Goal: Transaction & Acquisition: Obtain resource

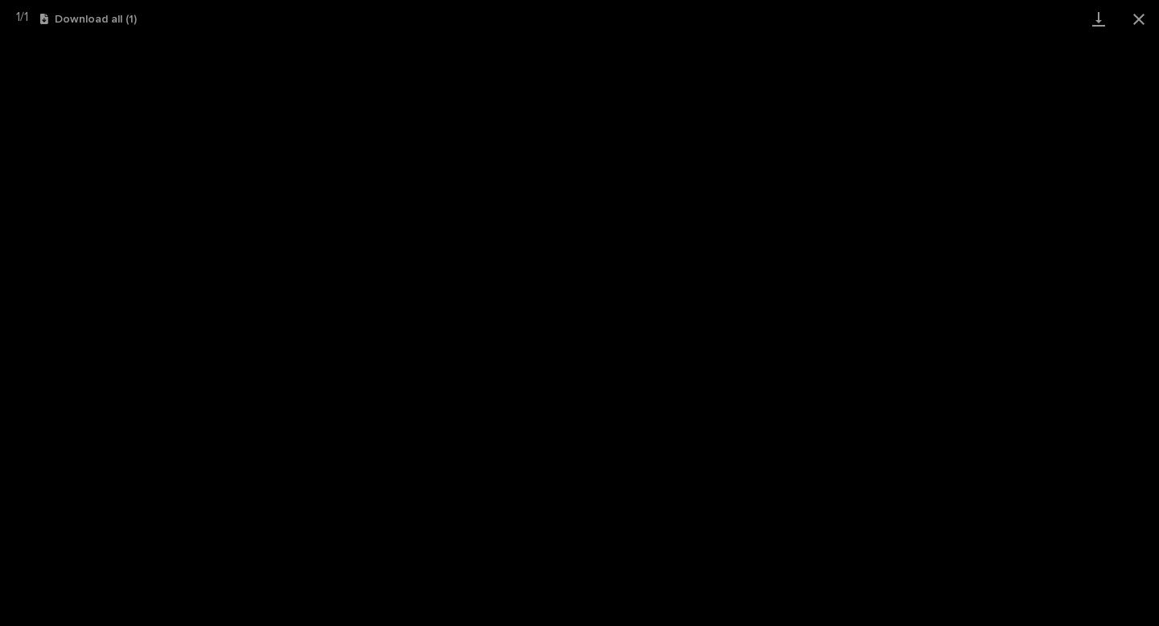
scroll to position [27, 0]
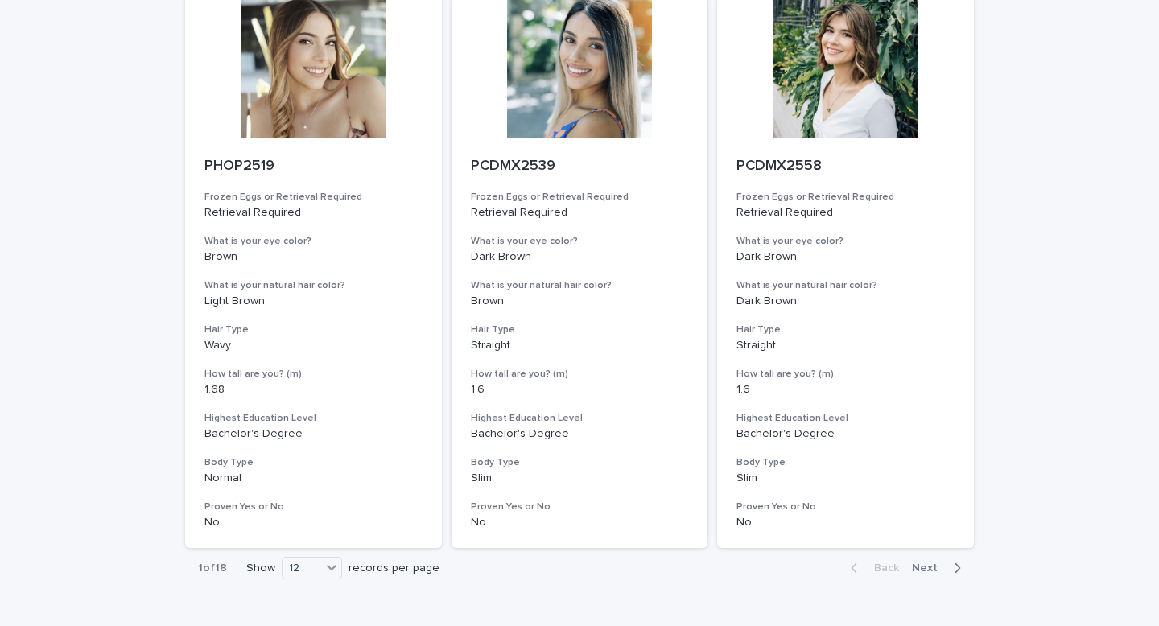
scroll to position [1958, 0]
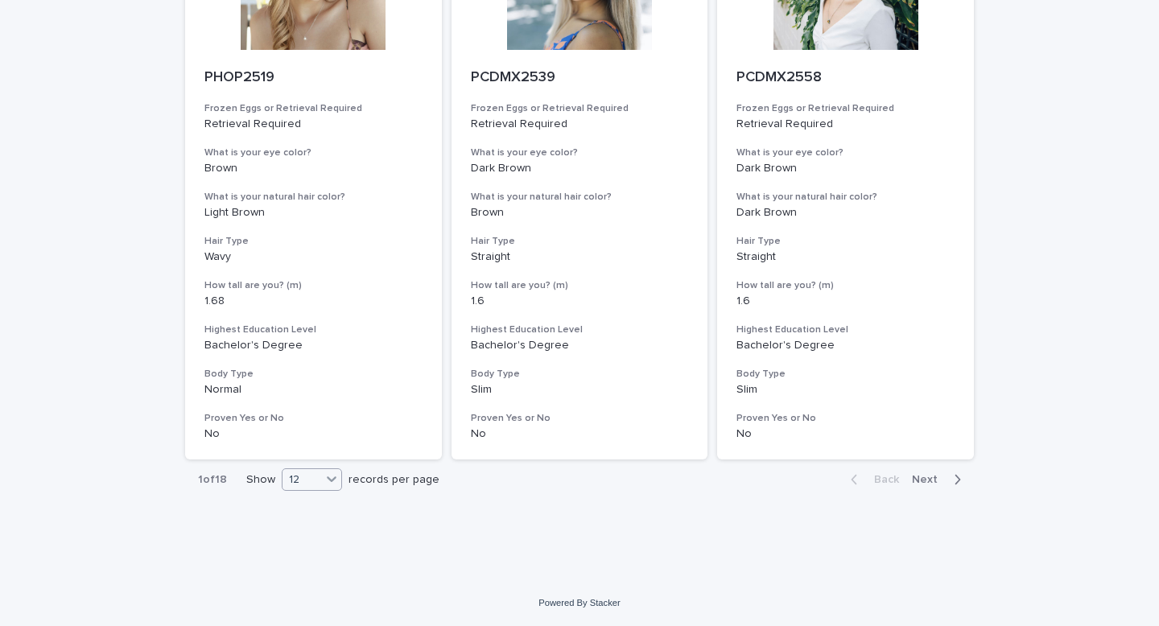
click at [332, 479] on icon at bounding box center [332, 479] width 16 height 16
click at [328, 547] on div "36" at bounding box center [312, 540] width 59 height 19
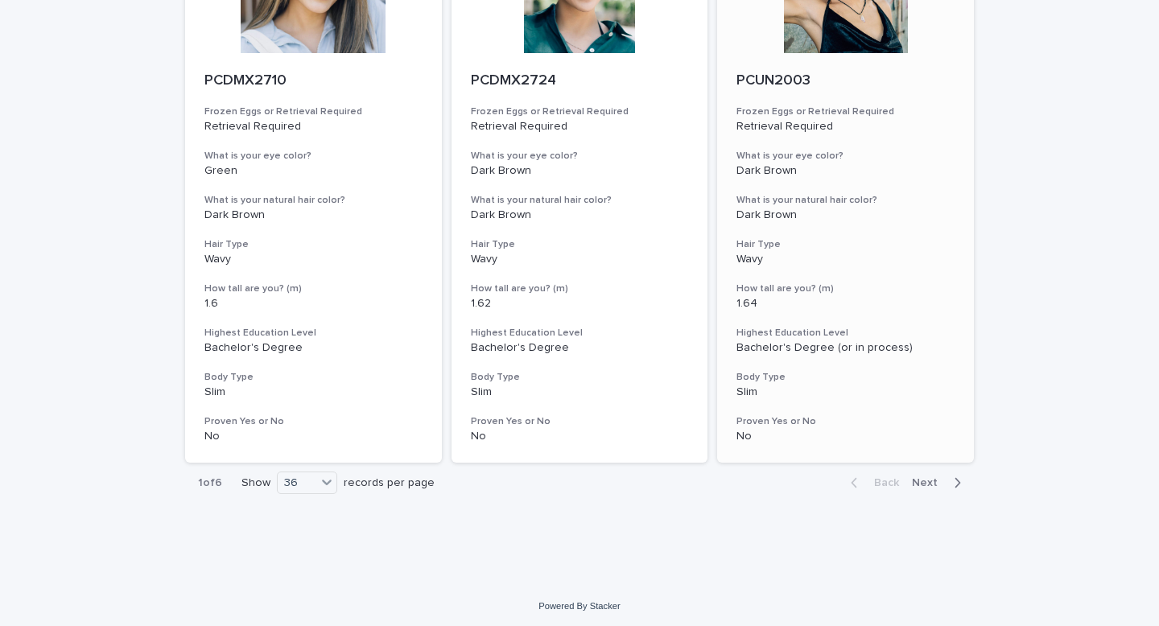
scroll to position [6477, 0]
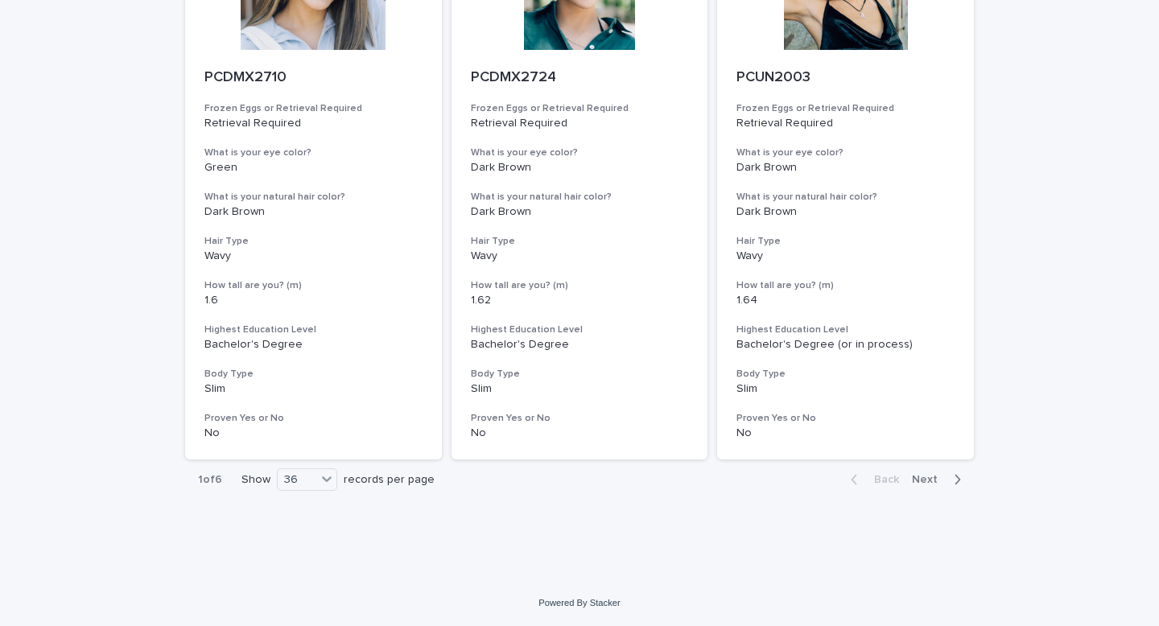
click at [932, 473] on button "Next" at bounding box center [940, 480] width 68 height 14
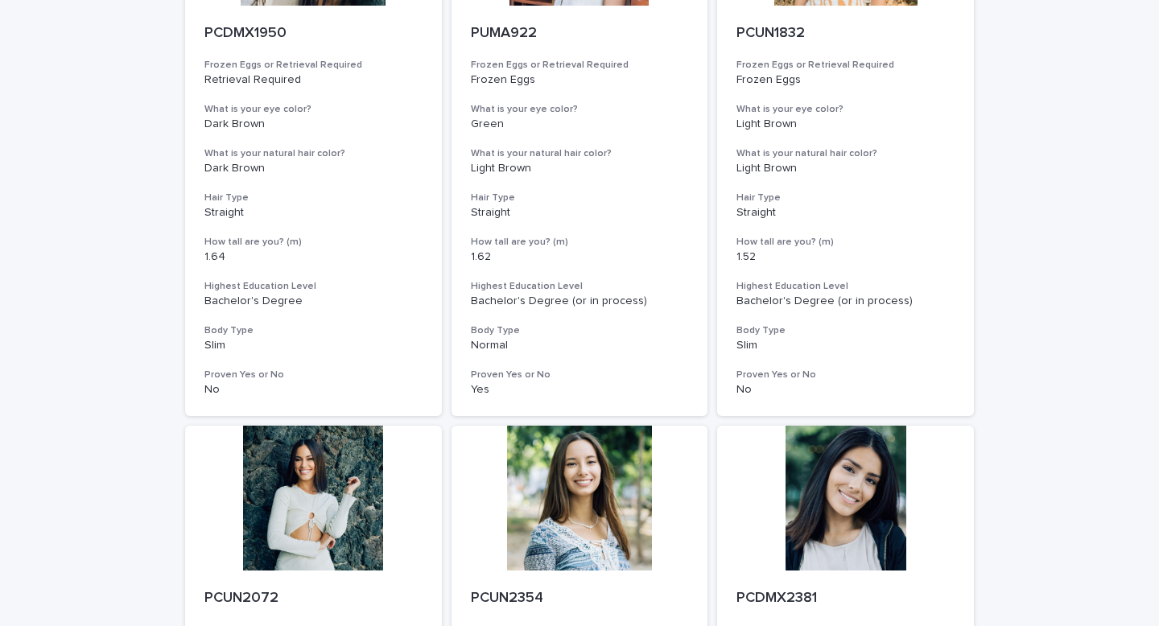
scroll to position [6477, 0]
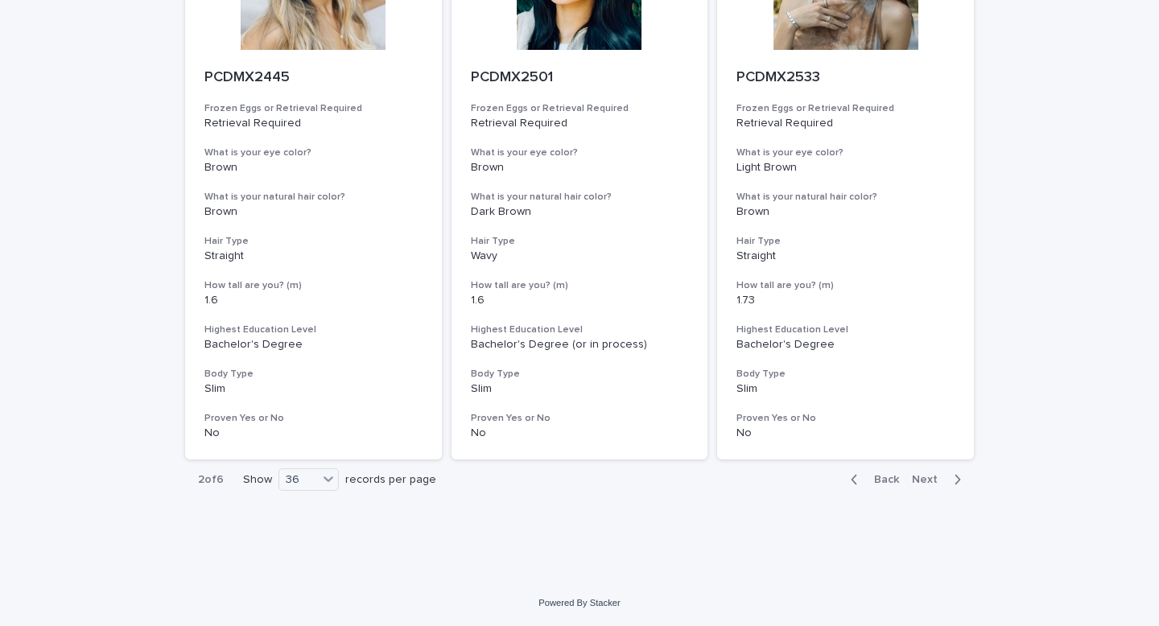
click at [923, 482] on span "Next" at bounding box center [929, 479] width 35 height 11
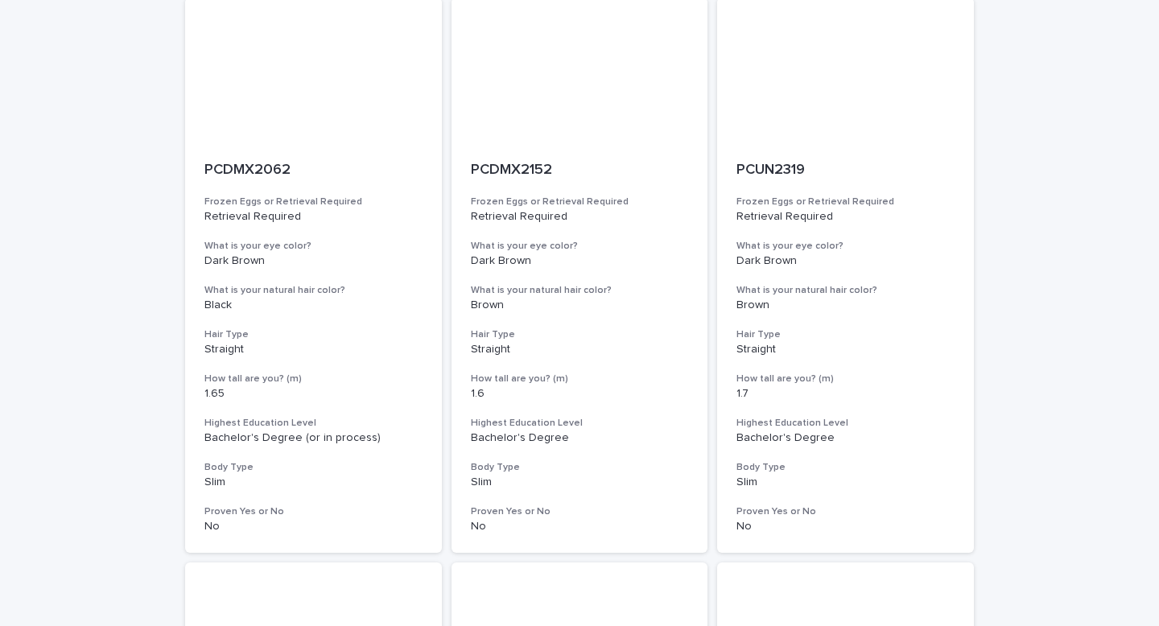
scroll to position [6477, 0]
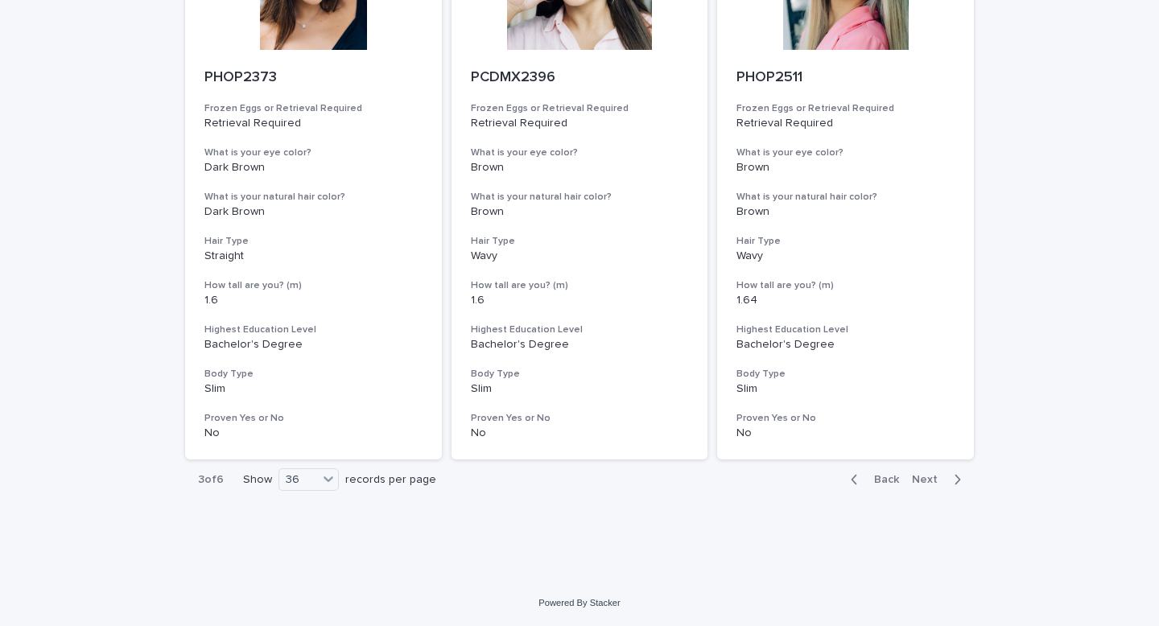
click at [928, 480] on span "Next" at bounding box center [929, 479] width 35 height 11
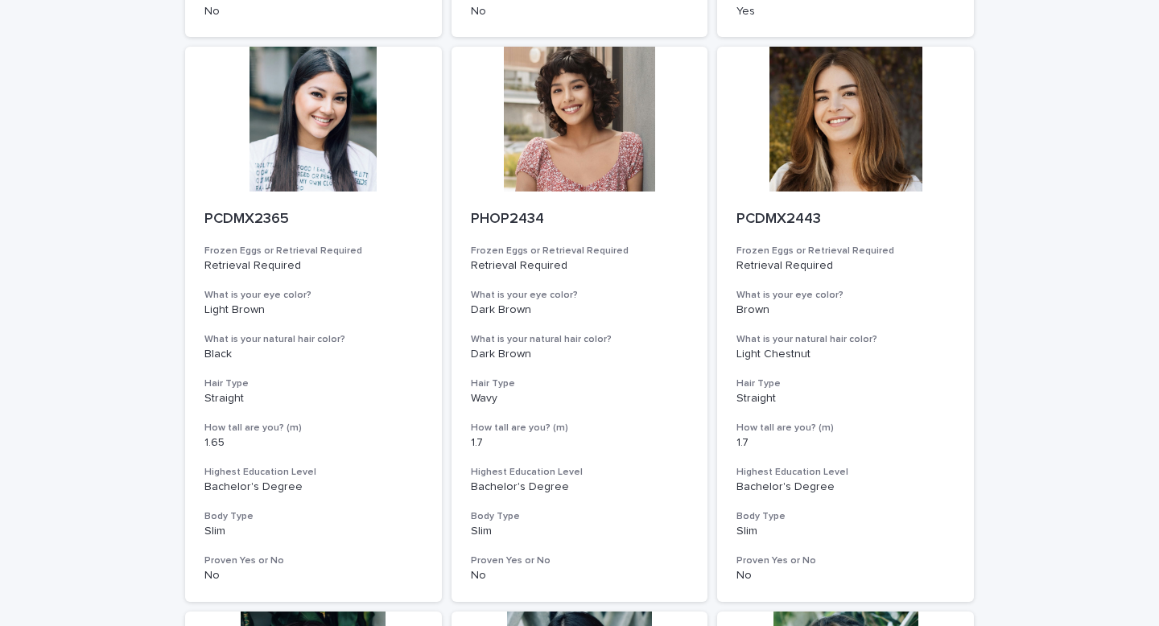
scroll to position [5189, 0]
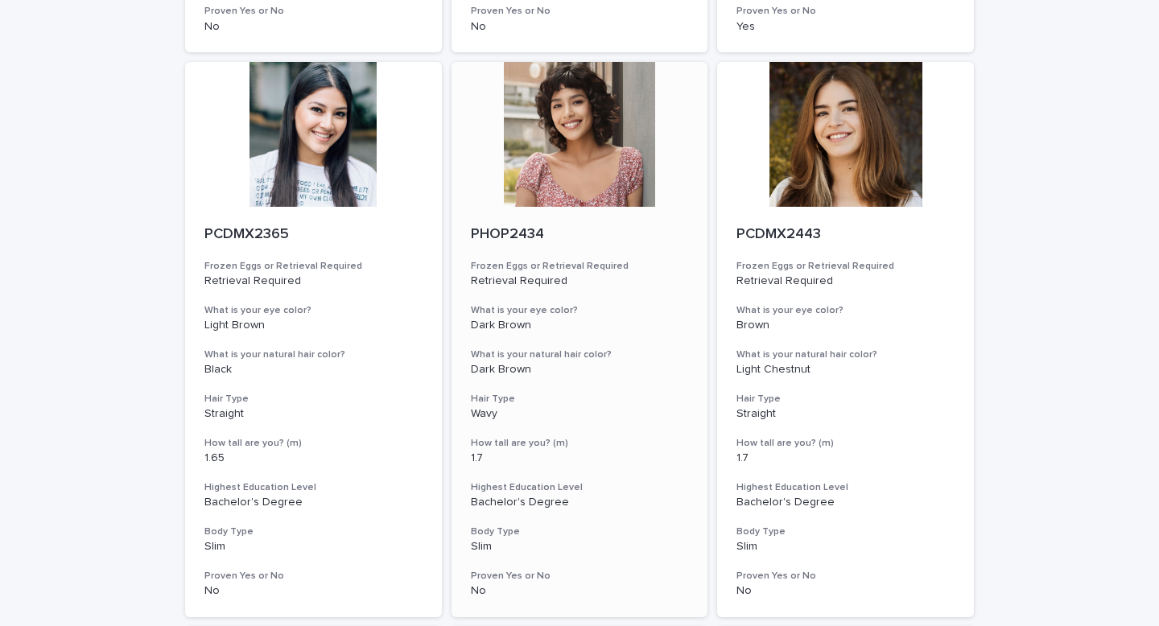
click at [604, 163] on div at bounding box center [580, 134] width 257 height 145
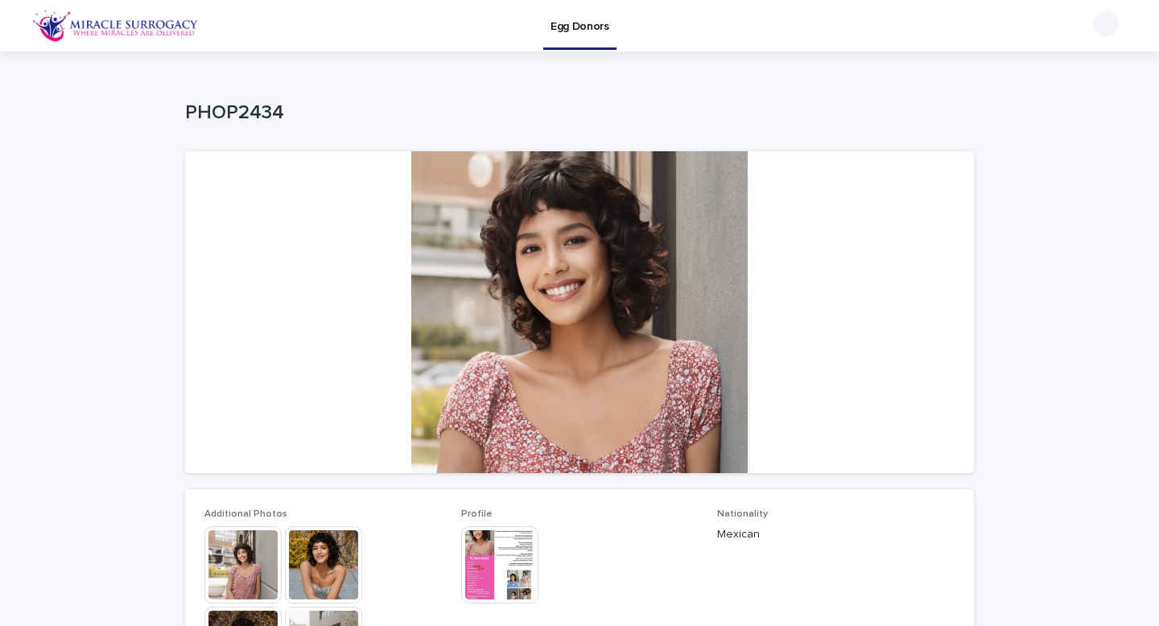
scroll to position [5, 0]
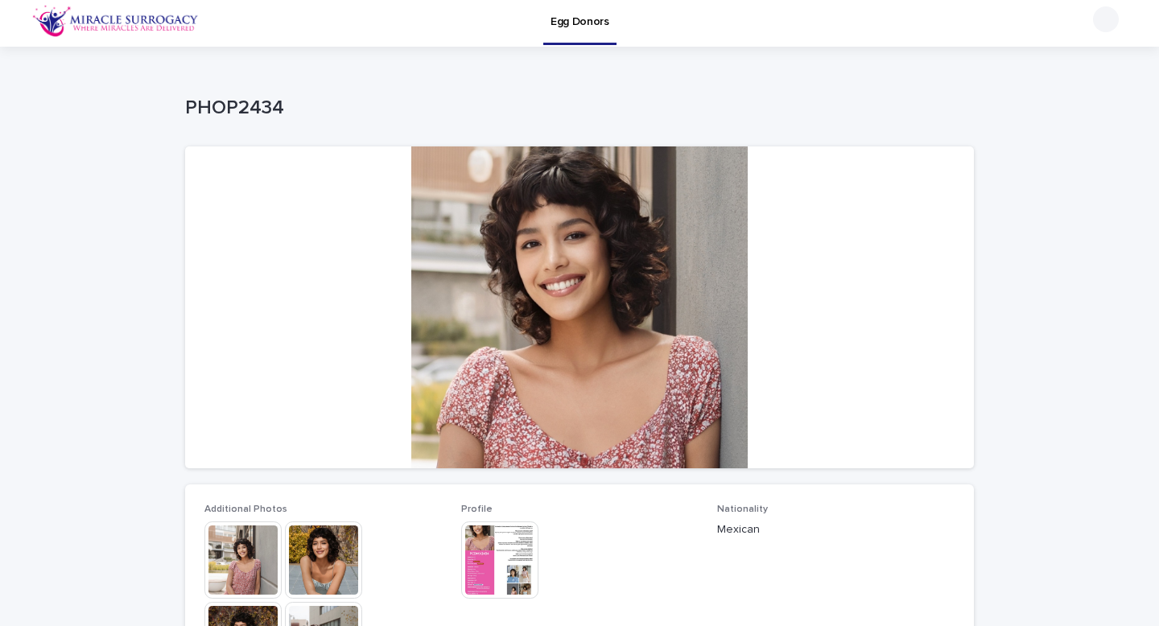
click at [478, 560] on img at bounding box center [499, 560] width 77 height 77
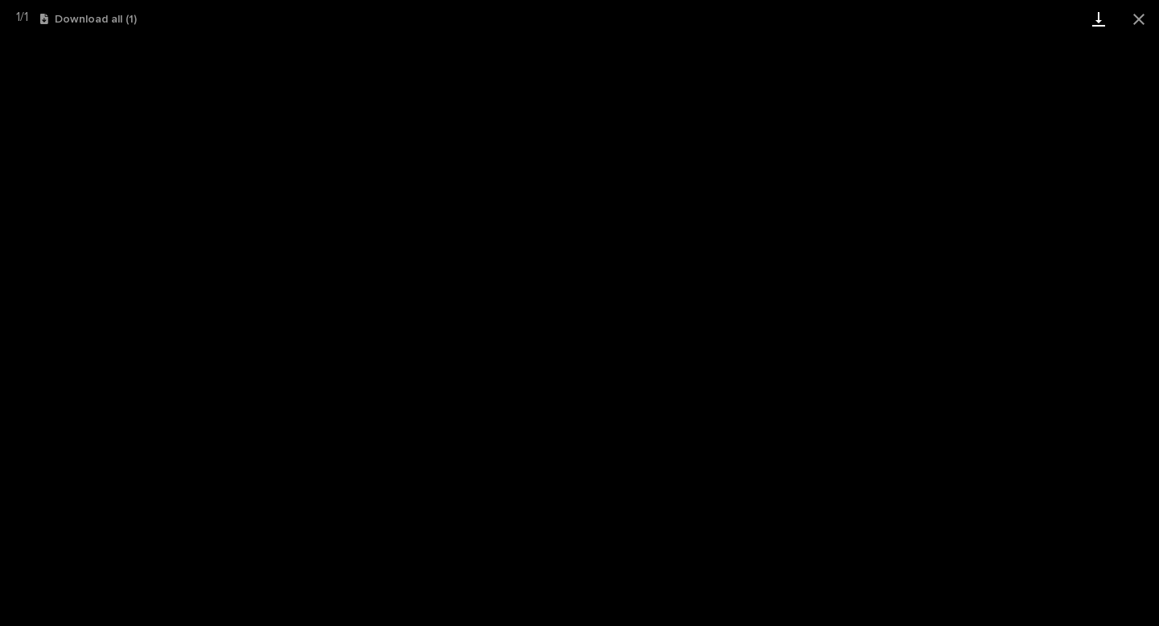
click at [1104, 16] on link "Download" at bounding box center [1099, 19] width 40 height 38
